Goal: Task Accomplishment & Management: Manage account settings

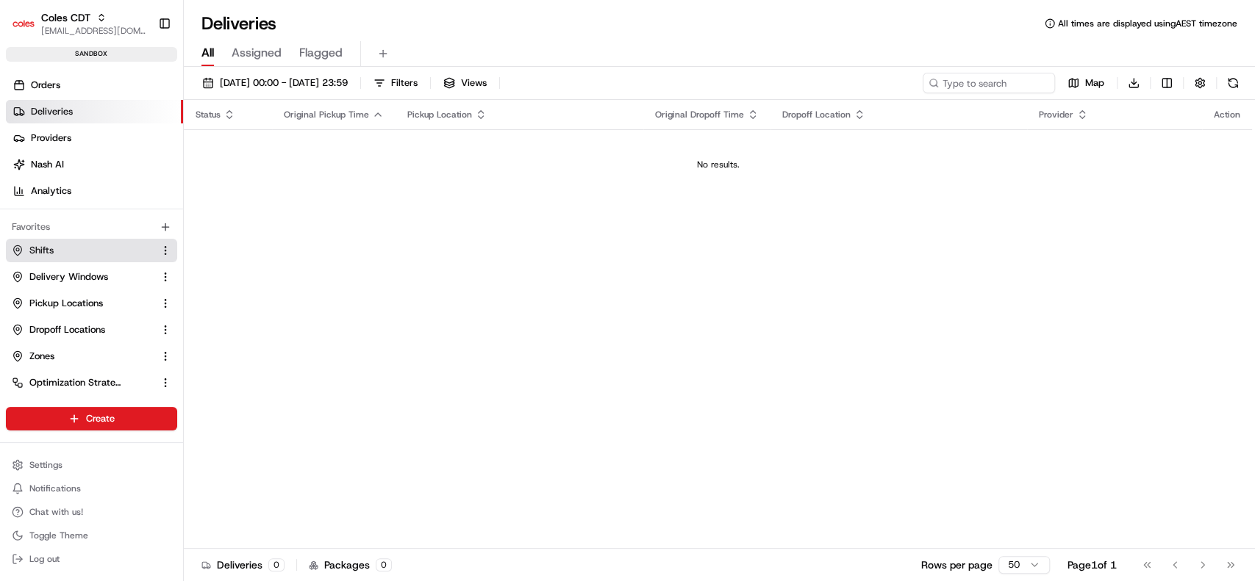
click at [57, 251] on link "Shifts" at bounding box center [83, 250] width 142 height 13
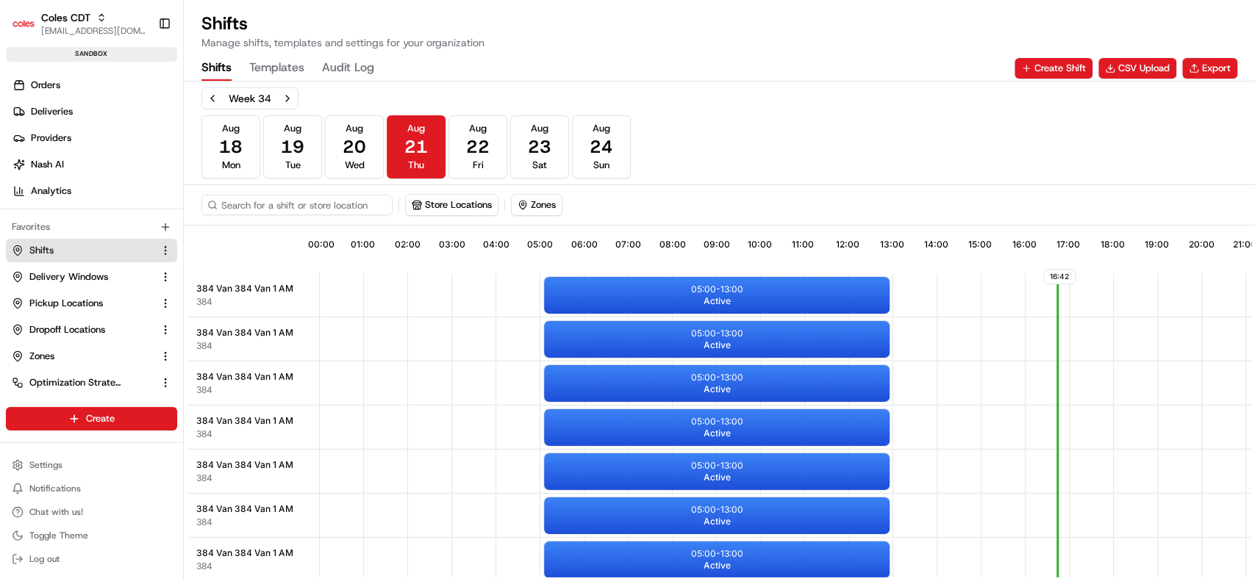
click at [237, 287] on span "384 Van 384 Van 1 AM" at bounding box center [244, 289] width 97 height 12
click at [723, 305] on span "Active" at bounding box center [716, 301] width 27 height 12
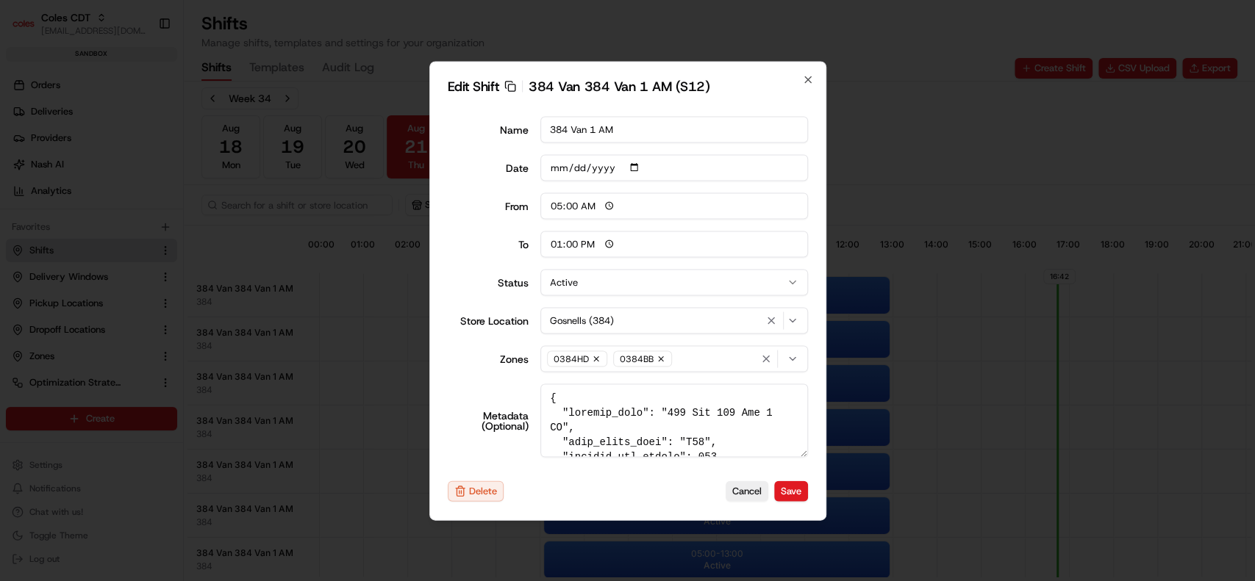
drag, startPoint x: 659, startPoint y: 416, endPoint x: 676, endPoint y: 415, distance: 17.7
click at [676, 415] on textarea "Metadata (Optional)" at bounding box center [674, 421] width 268 height 74
drag, startPoint x: 676, startPoint y: 415, endPoint x: 657, endPoint y: 416, distance: 19.2
click at [657, 416] on textarea "Metadata (Optional)" at bounding box center [674, 421] width 268 height 74
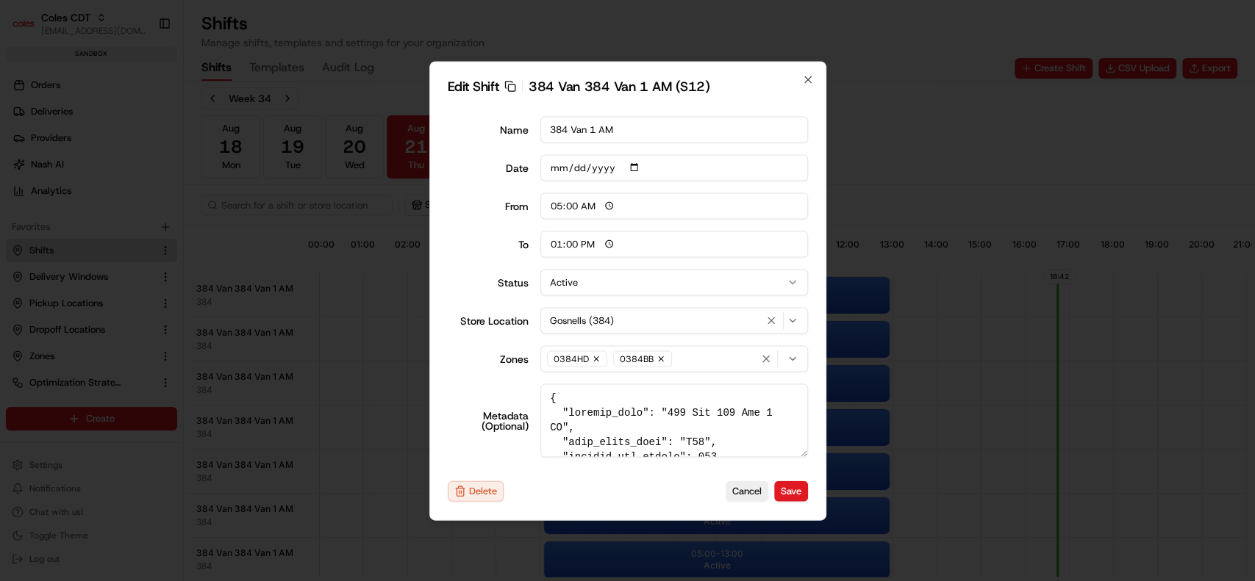
click at [814, 79] on div "Edit Shift Copy sft_bgr8HRrcNiTB7G5ZNPG2bN 384 Van 384 Van 1 AM (S12) Name 384 …" at bounding box center [627, 290] width 397 height 459
click at [809, 81] on icon "button" at bounding box center [808, 79] width 6 height 6
type input "06:00"
type input "14:00"
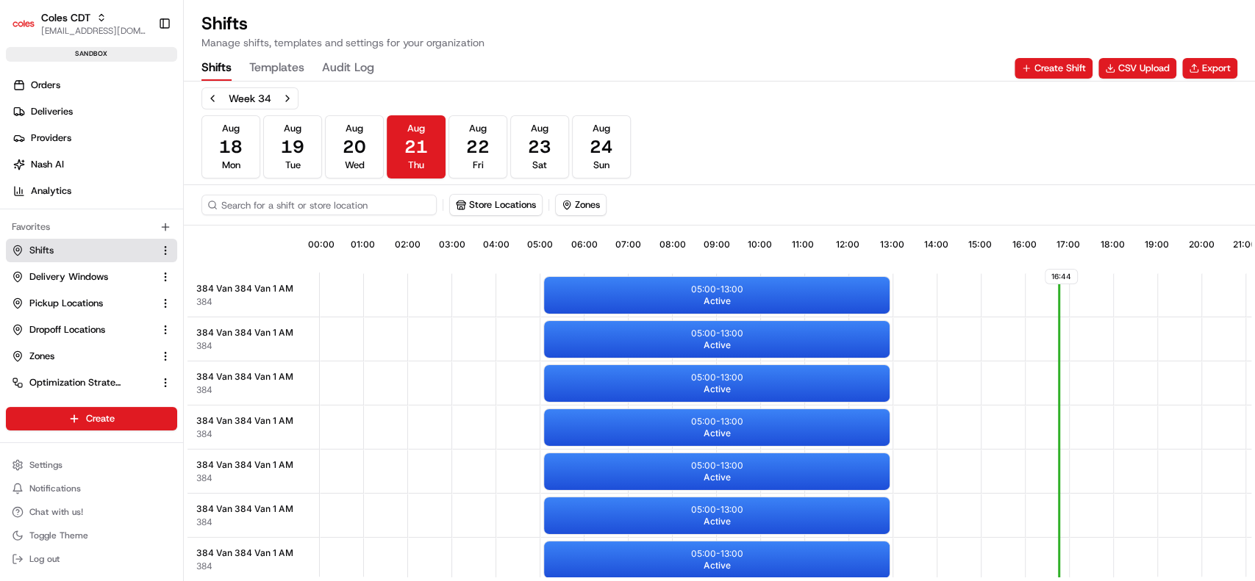
click at [349, 203] on input at bounding box center [318, 205] width 235 height 21
type input "492"
click at [600, 151] on span "24" at bounding box center [602, 147] width 24 height 24
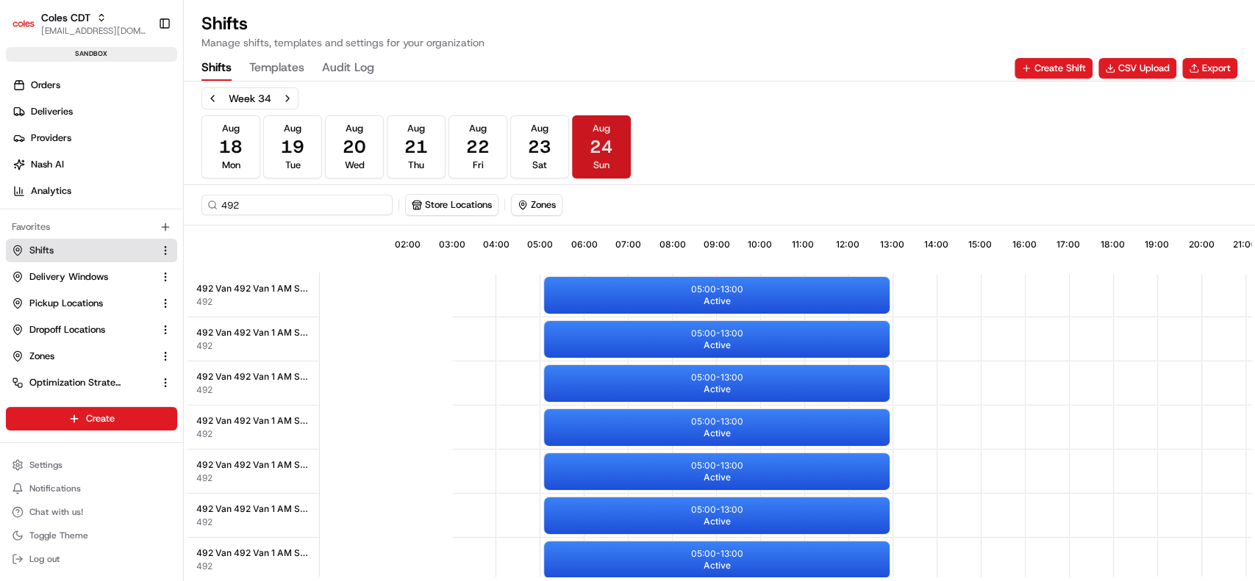
scroll to position [0, 135]
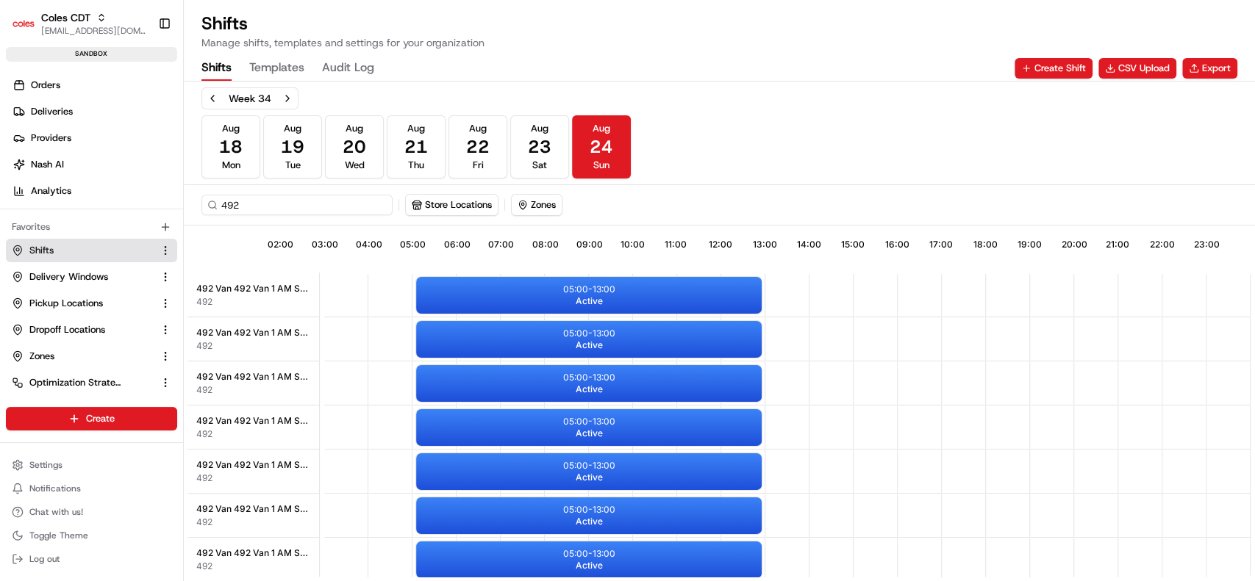
click at [273, 96] on div "Week 34" at bounding box center [249, 98] width 97 height 22
click at [292, 103] on button "Next week" at bounding box center [287, 98] width 21 height 21
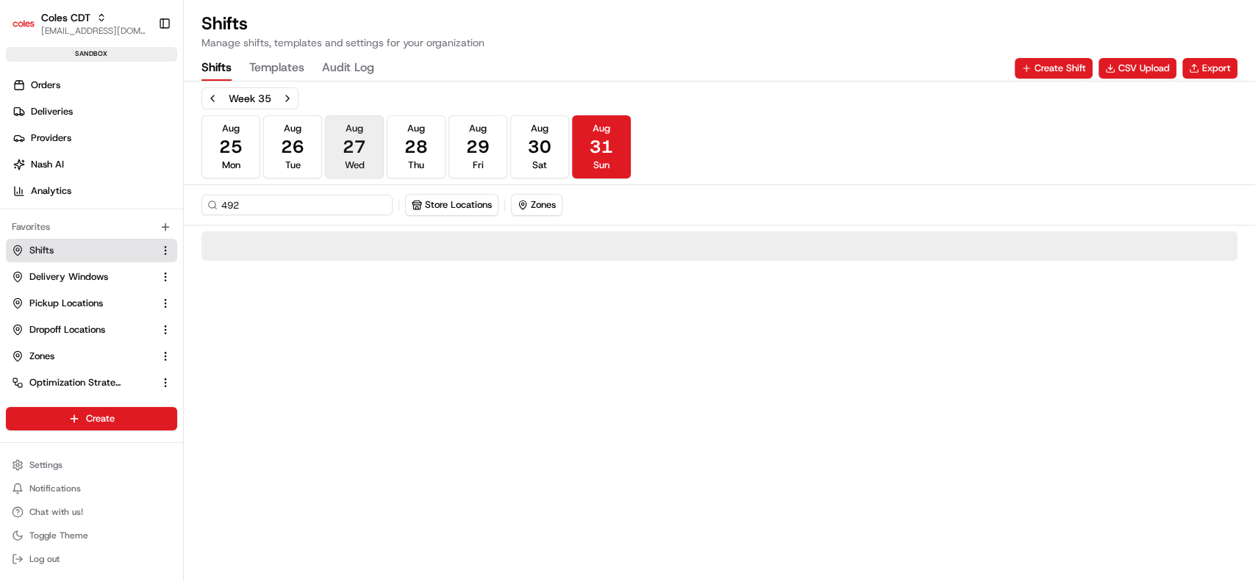
click at [359, 146] on span "27" at bounding box center [355, 147] width 24 height 24
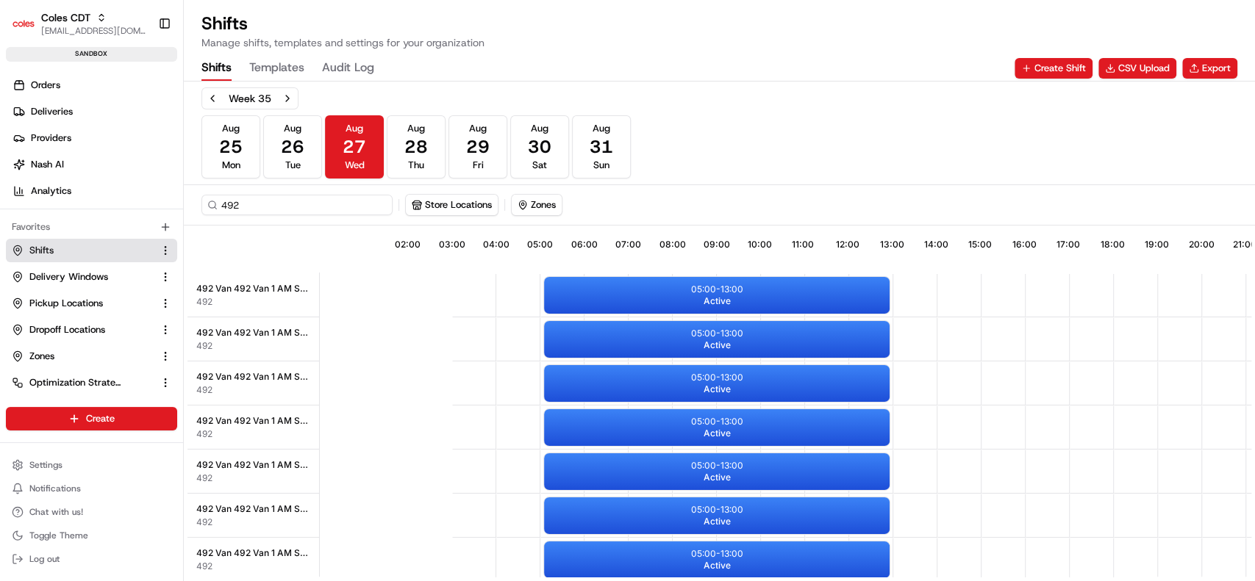
click at [320, 262] on div "16:45 02:00 03:00 04:00 05:00 06:00 07:00 08:00 09:00 10:00 11:00 12:00 13:00 1…" at bounding box center [849, 251] width 1058 height 44
drag, startPoint x: 314, startPoint y: 248, endPoint x: 318, endPoint y: 265, distance: 16.6
click at [314, 249] on div "16:45 02:00 03:00 04:00 05:00 06:00 07:00 08:00 09:00 10:00 11:00 12:00 13:00 1…" at bounding box center [719, 403] width 1064 height 348
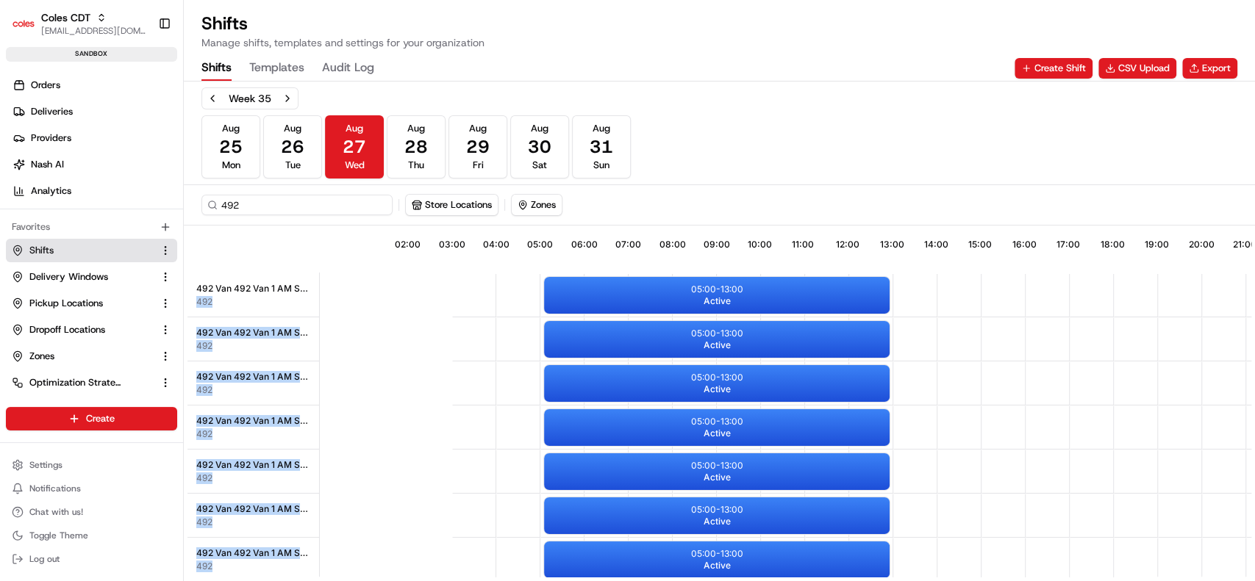
drag, startPoint x: 319, startPoint y: 273, endPoint x: 360, endPoint y: 276, distance: 41.3
click at [360, 276] on div "16:45 02:00 03:00 04:00 05:00 06:00 07:00 08:00 09:00 10:00 11:00 12:00 13:00 1…" at bounding box center [719, 403] width 1064 height 348
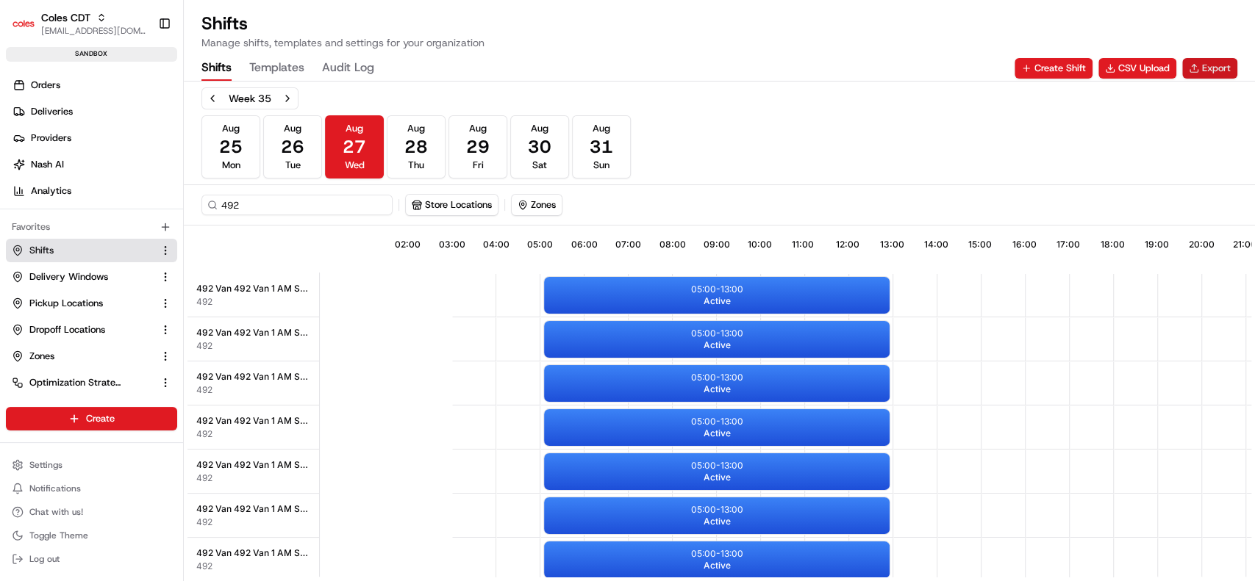
click at [1198, 71] on button "Export" at bounding box center [1209, 68] width 55 height 21
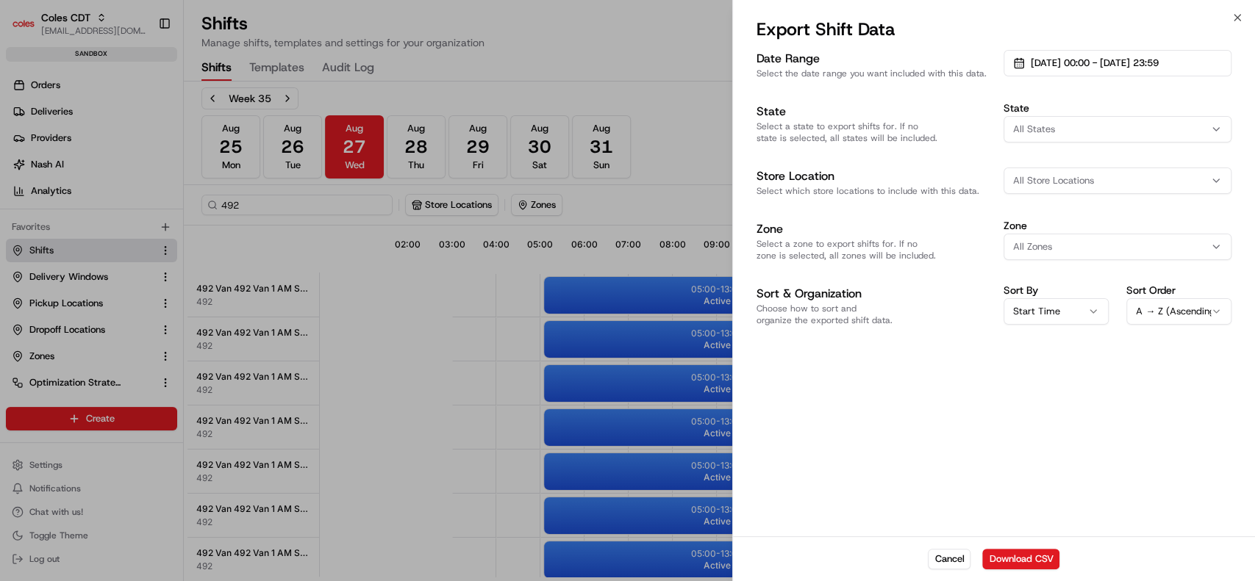
click at [1045, 182] on span "All Store Locations" at bounding box center [1053, 180] width 81 height 13
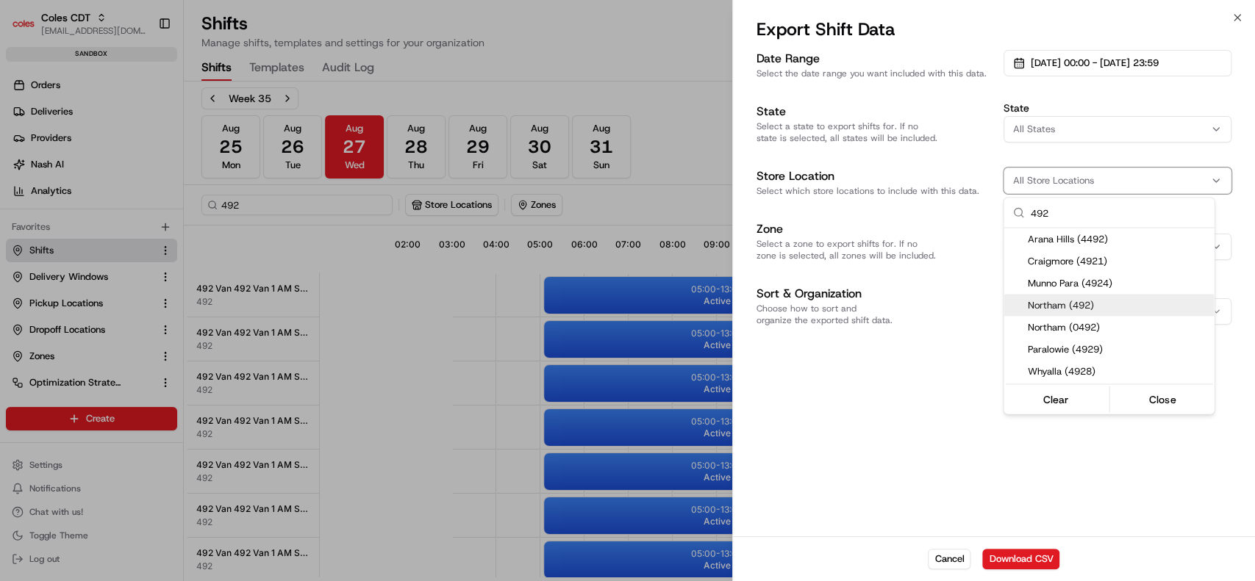
type input "492"
click at [1092, 303] on span "Northam (492)" at bounding box center [1117, 304] width 181 height 13
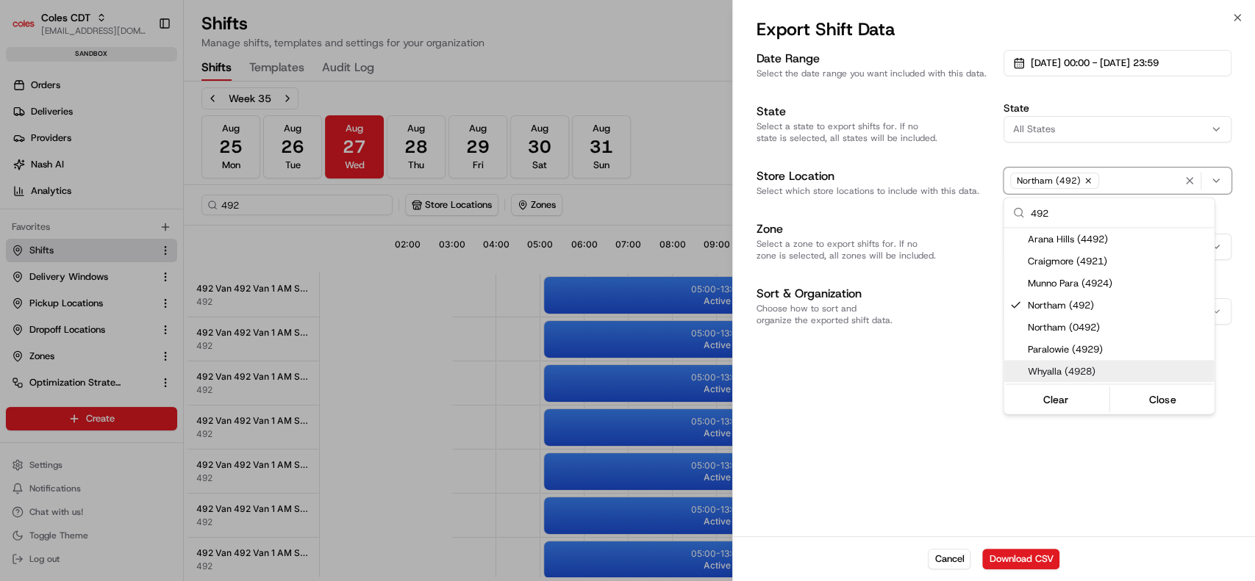
click at [1092, 469] on div at bounding box center [627, 290] width 1255 height 581
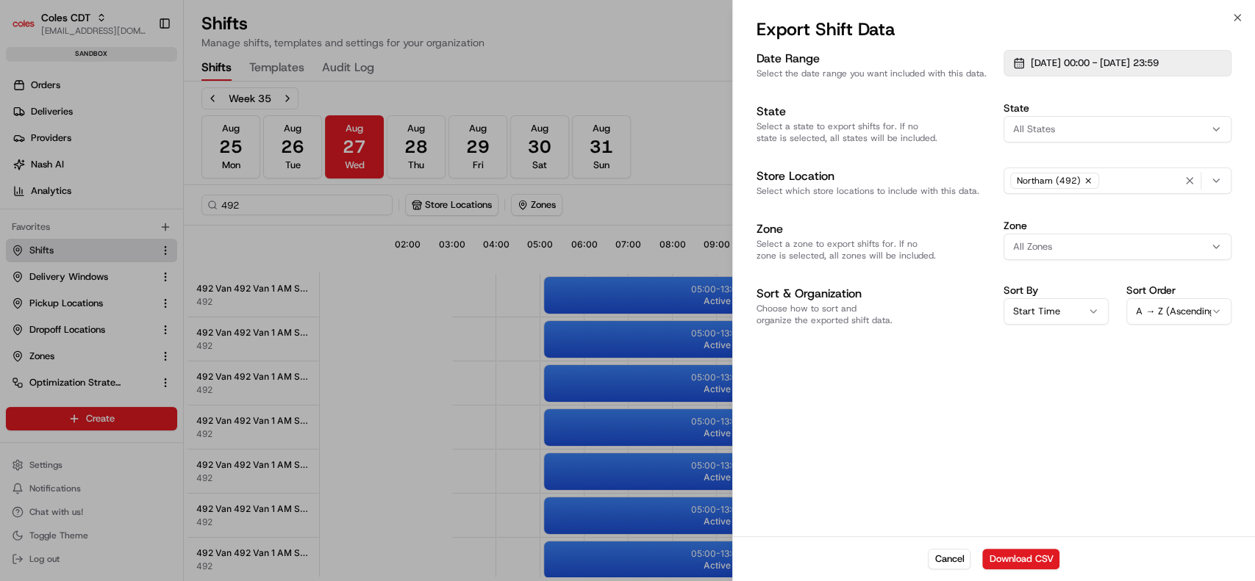
click at [1135, 68] on span "[DATE] 00:00 - [DATE] 23:59" at bounding box center [1095, 63] width 128 height 13
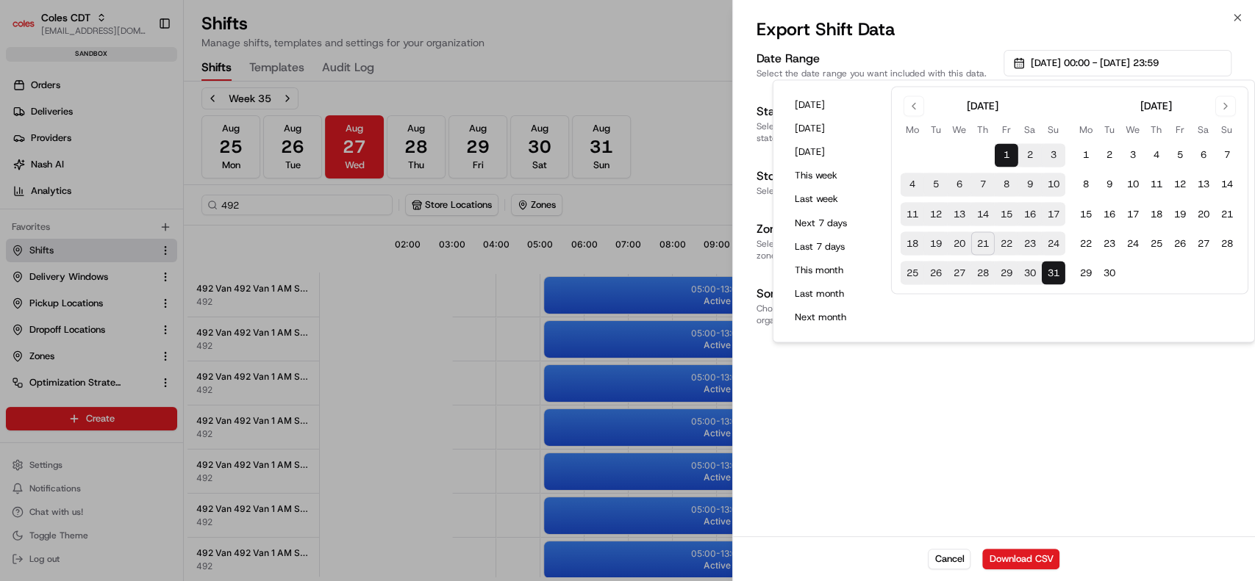
click at [956, 268] on button "27" at bounding box center [959, 274] width 24 height 24
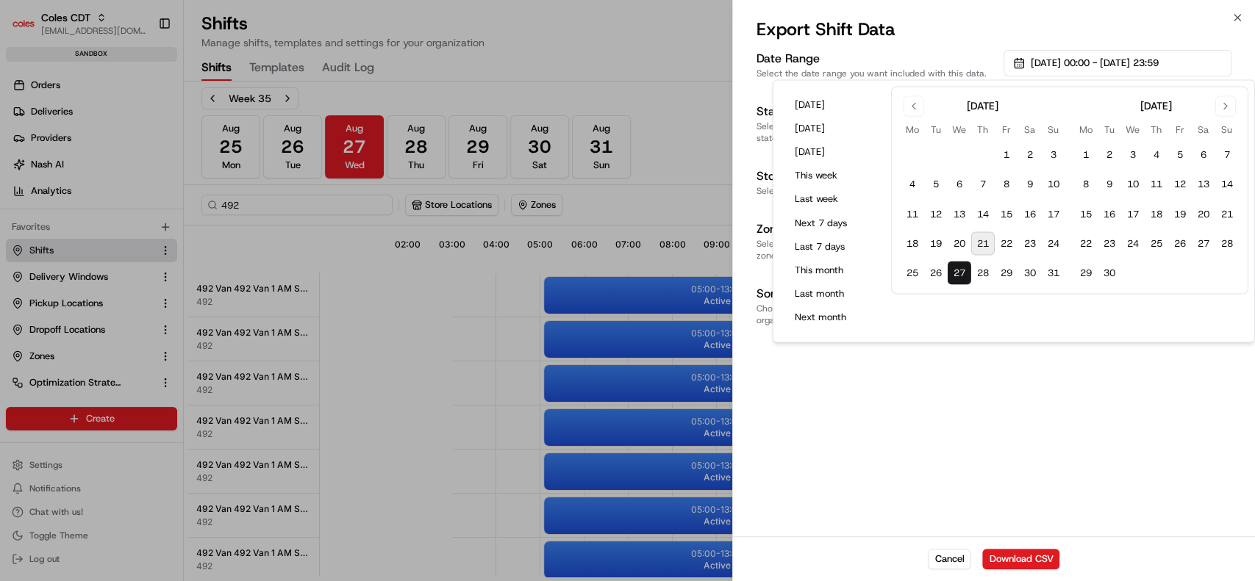
click at [1127, 375] on div "Date Range Select the date range you want included with this data. [DATE] 00:00…" at bounding box center [994, 292] width 522 height 490
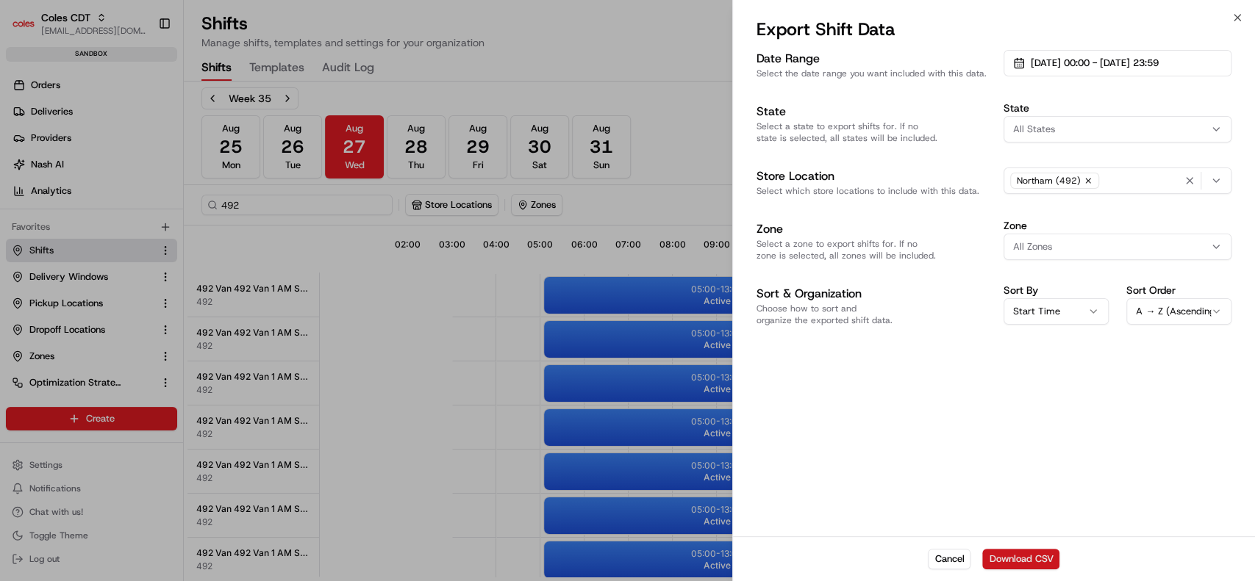
click at [1017, 567] on button "Download CSV" at bounding box center [1020, 559] width 77 height 21
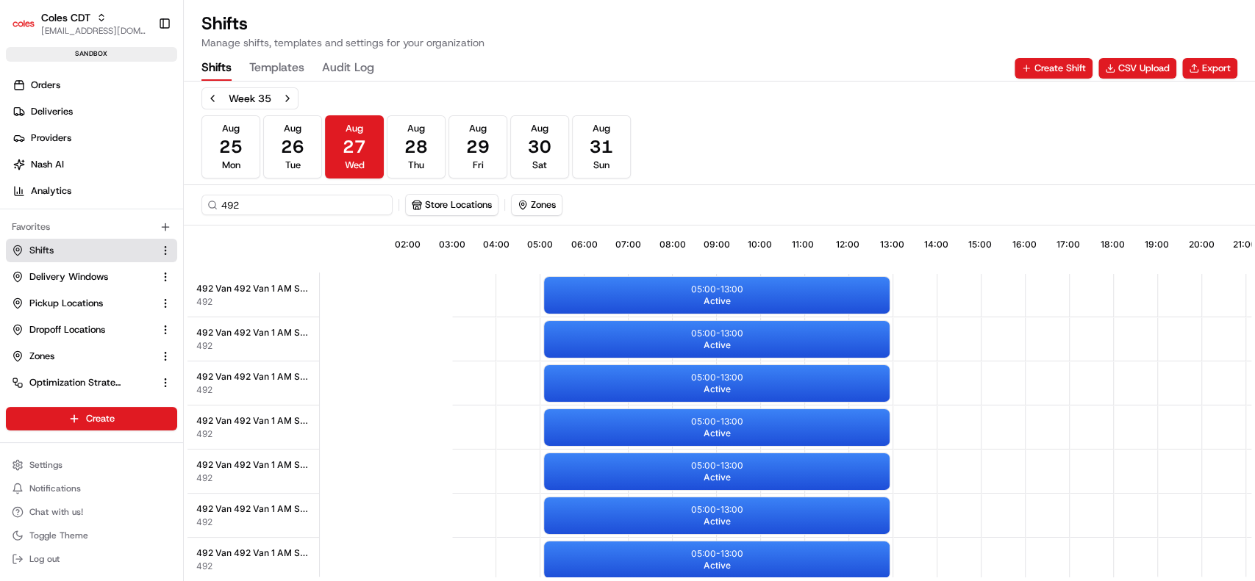
click at [59, 246] on link "Shifts" at bounding box center [83, 250] width 142 height 13
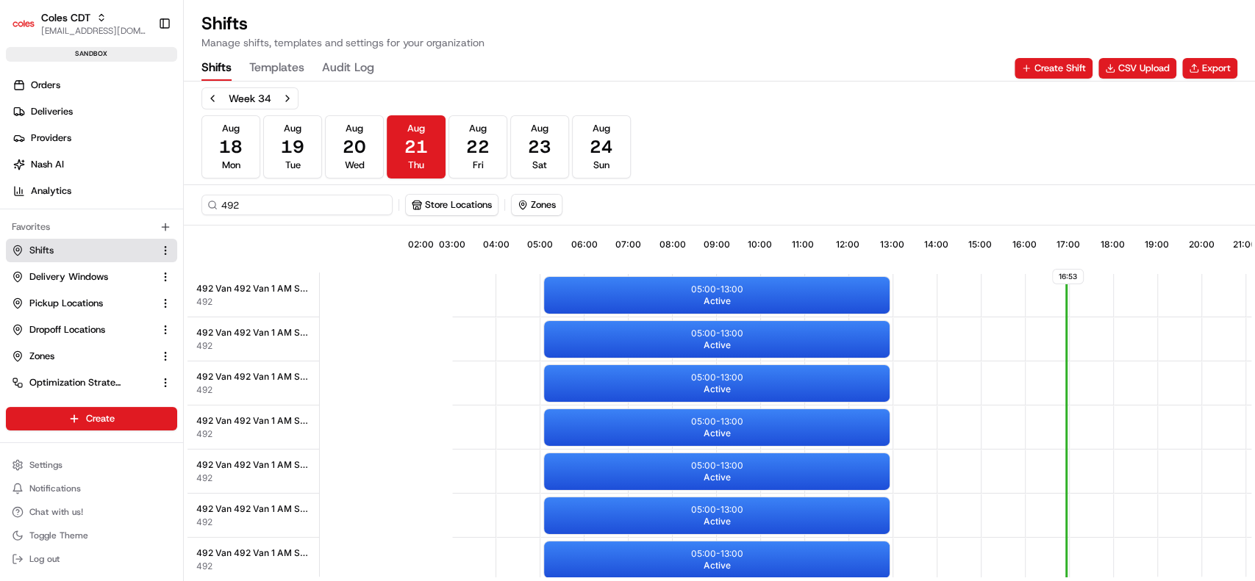
scroll to position [0, 135]
